Goal: Transaction & Acquisition: Purchase product/service

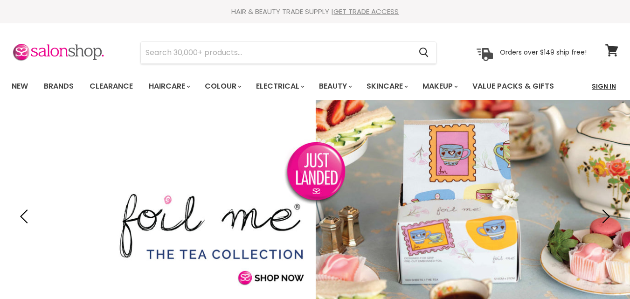
click at [605, 87] on link "Sign In" at bounding box center [603, 86] width 35 height 20
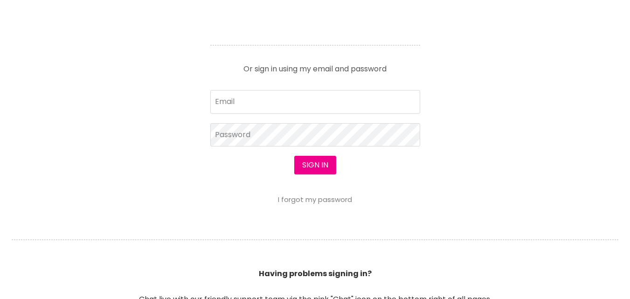
scroll to position [432, 0]
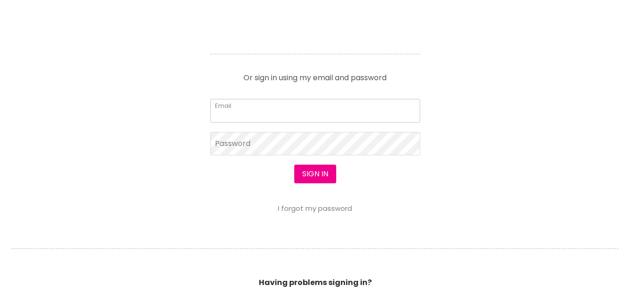
click at [268, 113] on input "Email" at bounding box center [315, 110] width 210 height 23
type input "johnrosey@skymesh.com.au"
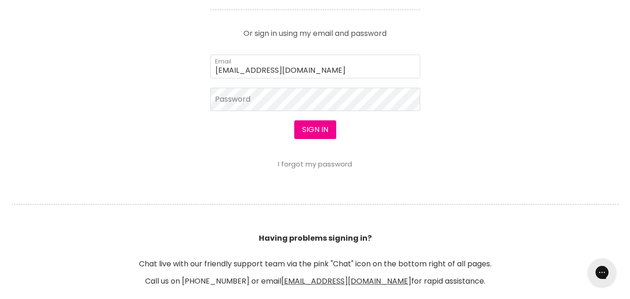
click at [271, 144] on div "Sign in I forgot my password" at bounding box center [315, 144] width 210 height 48
click at [294, 120] on button "Sign in" at bounding box center [315, 129] width 42 height 19
click at [313, 130] on button "Sign in" at bounding box center [315, 129] width 42 height 19
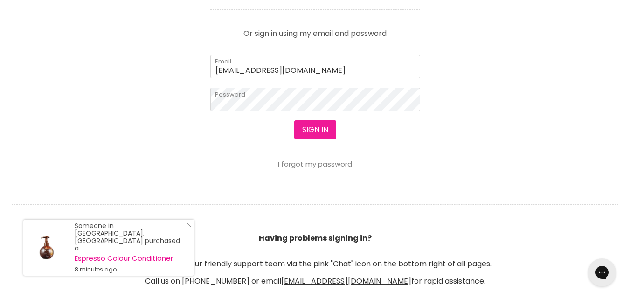
click at [324, 135] on button "Sign in" at bounding box center [315, 129] width 42 height 19
click at [294, 120] on button "Sign in" at bounding box center [315, 129] width 42 height 19
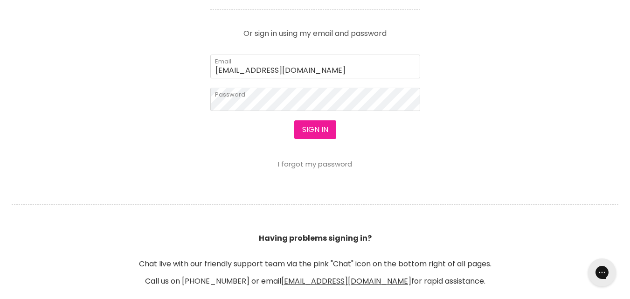
click at [324, 135] on button "Sign in" at bounding box center [315, 129] width 42 height 19
click at [315, 124] on button "Sign in" at bounding box center [315, 129] width 42 height 19
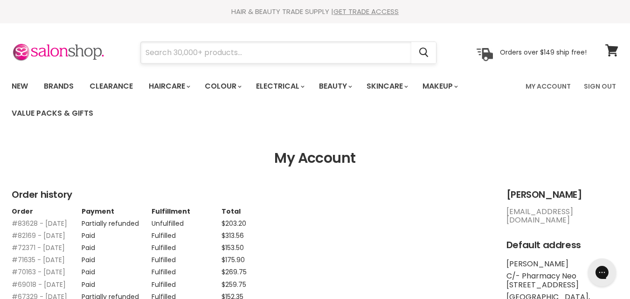
click at [311, 61] on input "Search" at bounding box center [276, 52] width 270 height 21
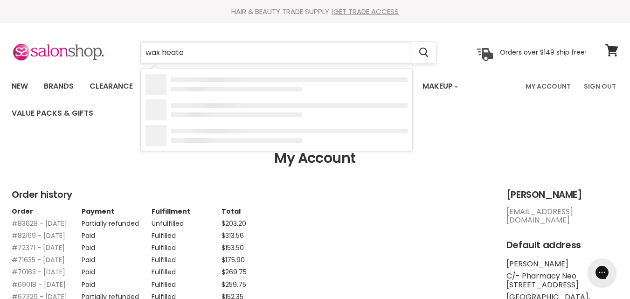
type input "wax heater"
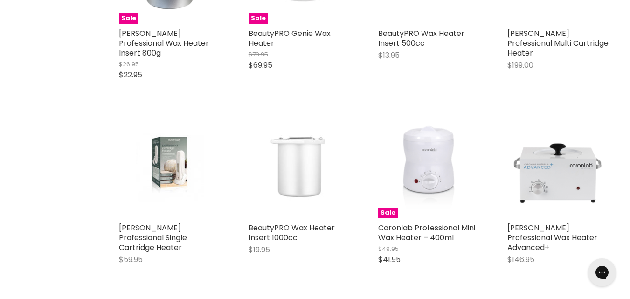
scroll to position [320, 0]
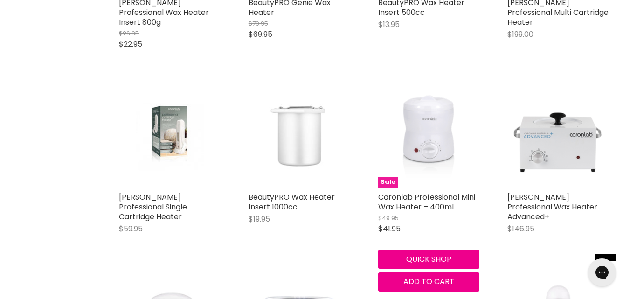
click at [431, 109] on img "Main content" at bounding box center [428, 137] width 82 height 102
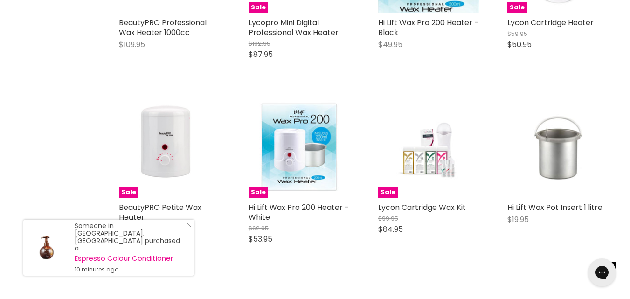
scroll to position [716, 0]
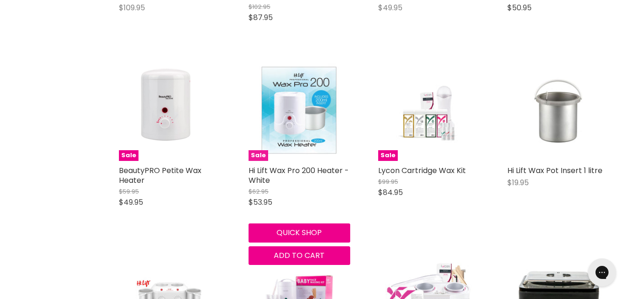
click at [316, 87] on img "Main content" at bounding box center [299, 110] width 102 height 102
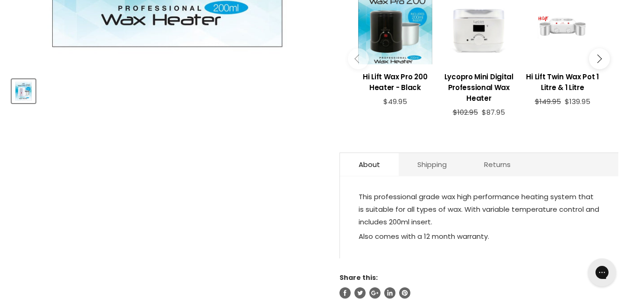
drag, startPoint x: 635, startPoint y: 27, endPoint x: 636, endPoint y: 92, distance: 65.3
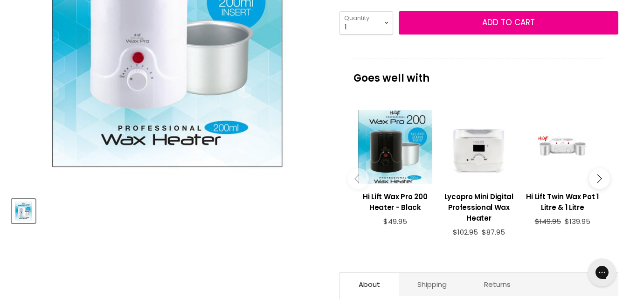
scroll to position [193, 0]
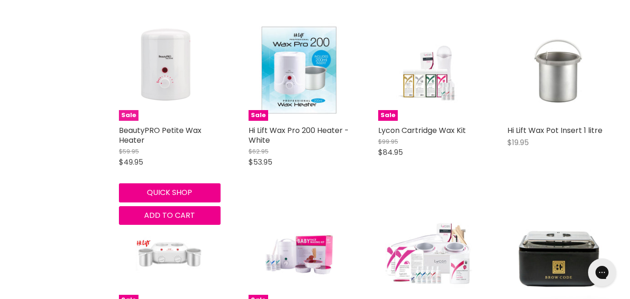
click at [163, 50] on img "Main content" at bounding box center [170, 70] width 88 height 102
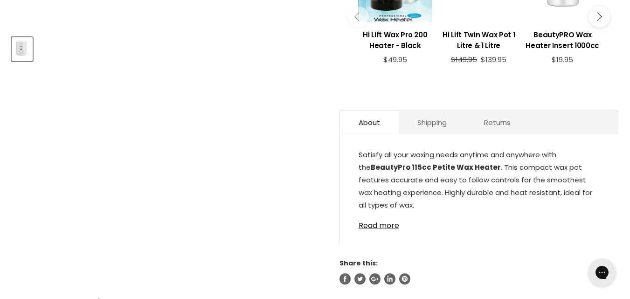
scroll to position [406, 0]
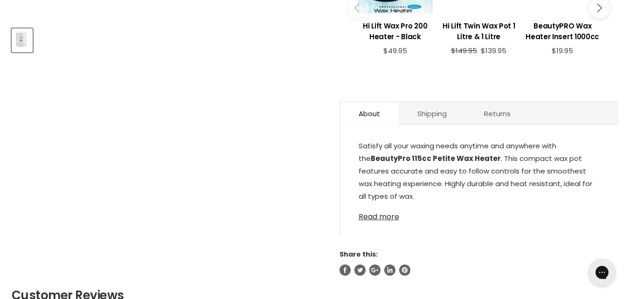
click at [390, 217] on link "Read more" at bounding box center [478, 214] width 241 height 14
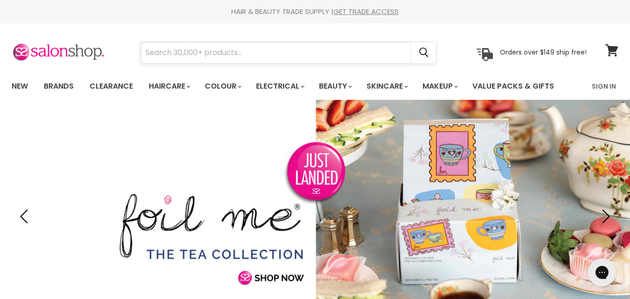
click at [247, 48] on input "Search" at bounding box center [276, 52] width 270 height 21
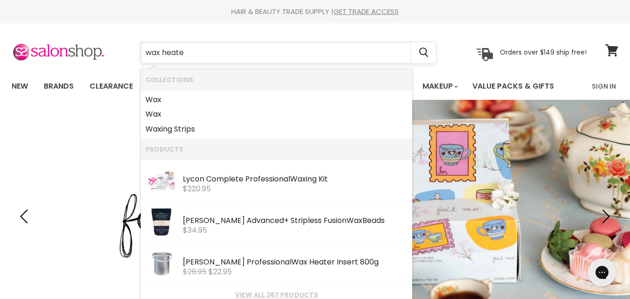
type input "wax heater"
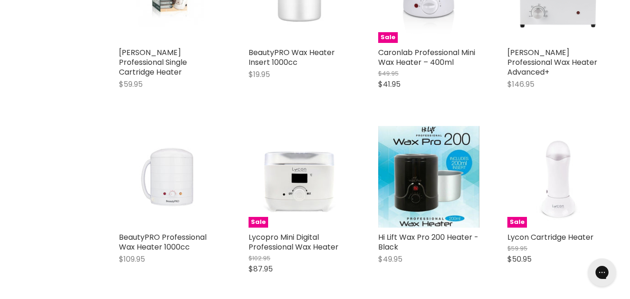
scroll to position [489, 0]
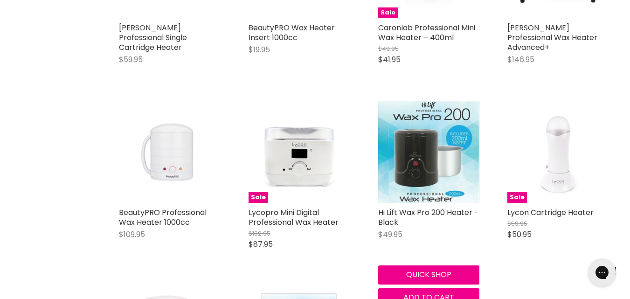
click at [456, 119] on img "Main content" at bounding box center [429, 152] width 102 height 102
